Goal: Task Accomplishment & Management: Manage account settings

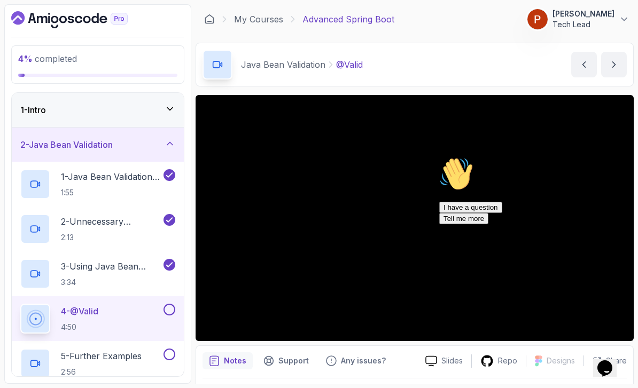
click at [56, 13] on icon "Dashboard" at bounding box center [69, 19] width 116 height 17
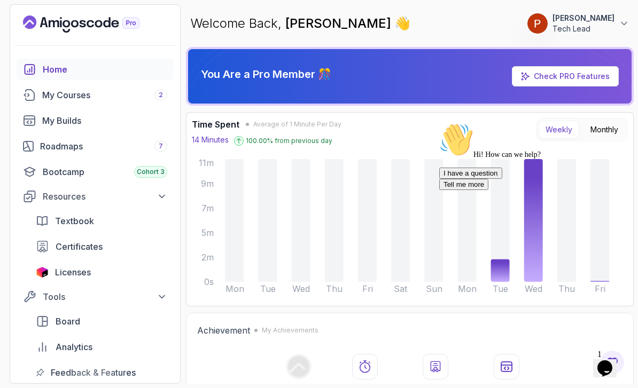
click at [621, 22] on icon at bounding box center [624, 23] width 11 height 11
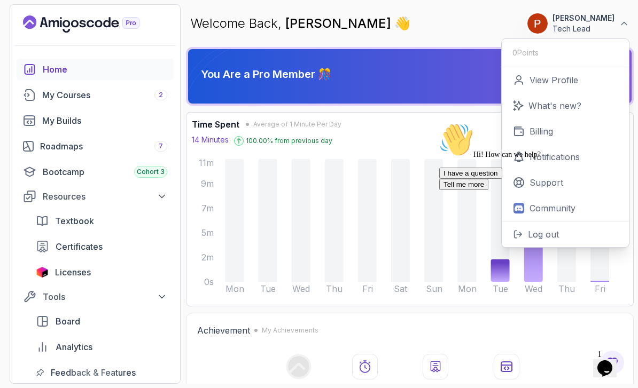
click at [562, 132] on div "Hi! How can we help? I have a question Tell me more" at bounding box center [535, 156] width 192 height 67
click at [549, 131] on div "Hi! How can we help? I have a question Tell me more" at bounding box center [535, 156] width 192 height 67
click at [538, 127] on div "Hi! How can we help? I have a question Tell me more" at bounding box center [535, 156] width 192 height 67
click at [527, 135] on div "Hi! How can we help? I have a question Tell me more" at bounding box center [535, 156] width 192 height 67
click at [615, 123] on div "Chat attention grabber" at bounding box center [535, 123] width 192 height 0
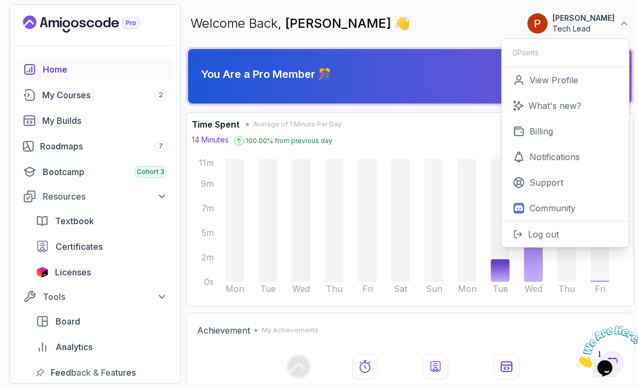
click at [552, 129] on p "Billing" at bounding box center [541, 131] width 24 height 13
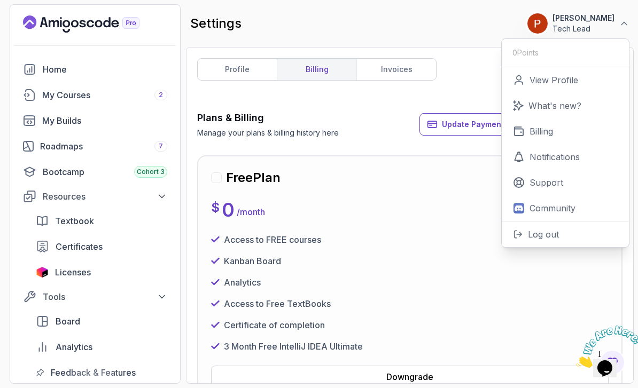
click at [628, 24] on icon at bounding box center [624, 23] width 11 height 11
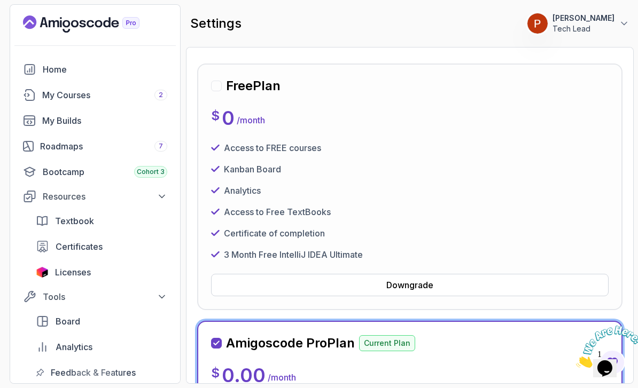
scroll to position [93, 0]
